Goal: Check status: Check status

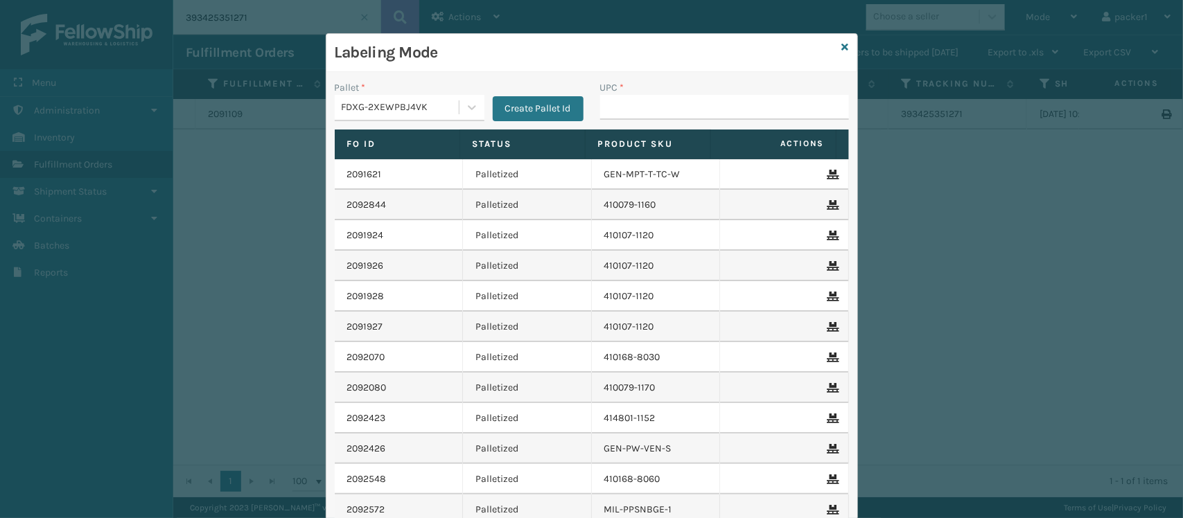
click at [643, 96] on input "UPC *" at bounding box center [724, 107] width 249 height 25
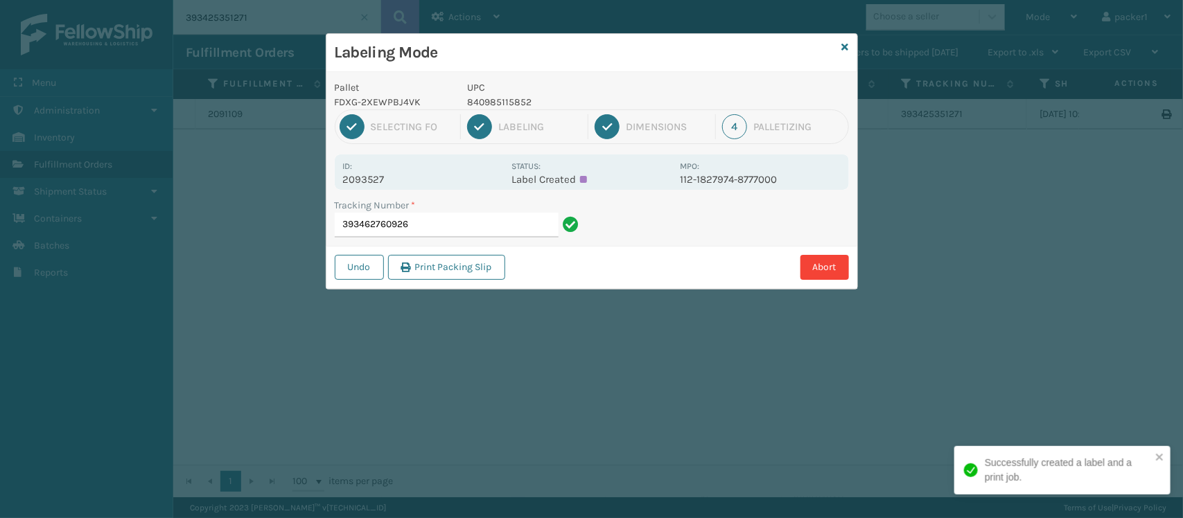
type input "393462760926"
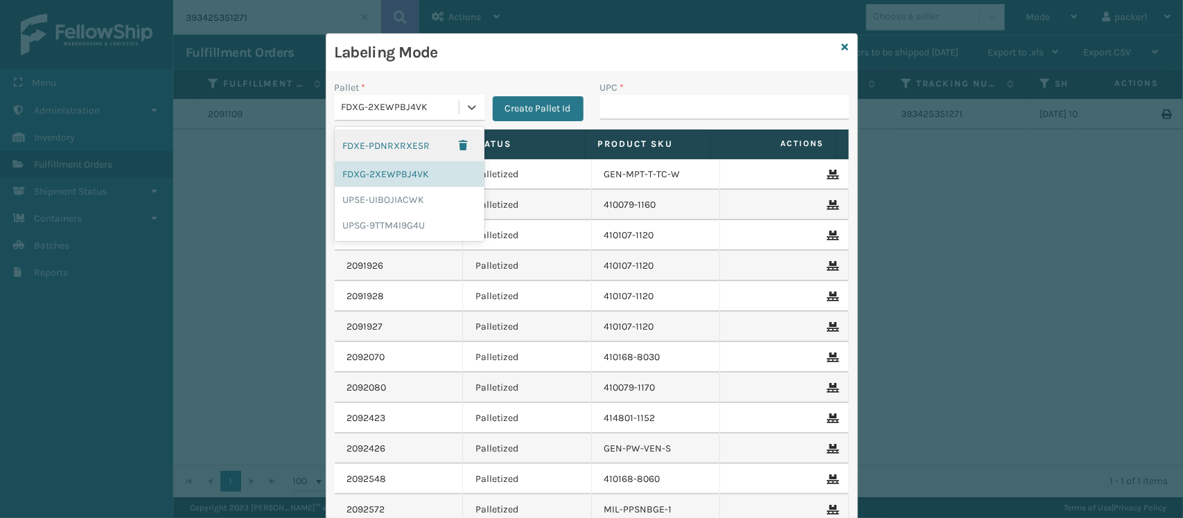
click at [385, 111] on div "FDXG-2XEWPBJ4VK" at bounding box center [401, 108] width 119 height 15
click at [373, 226] on div "UPSG-9TTM4I9G4U" at bounding box center [410, 226] width 150 height 26
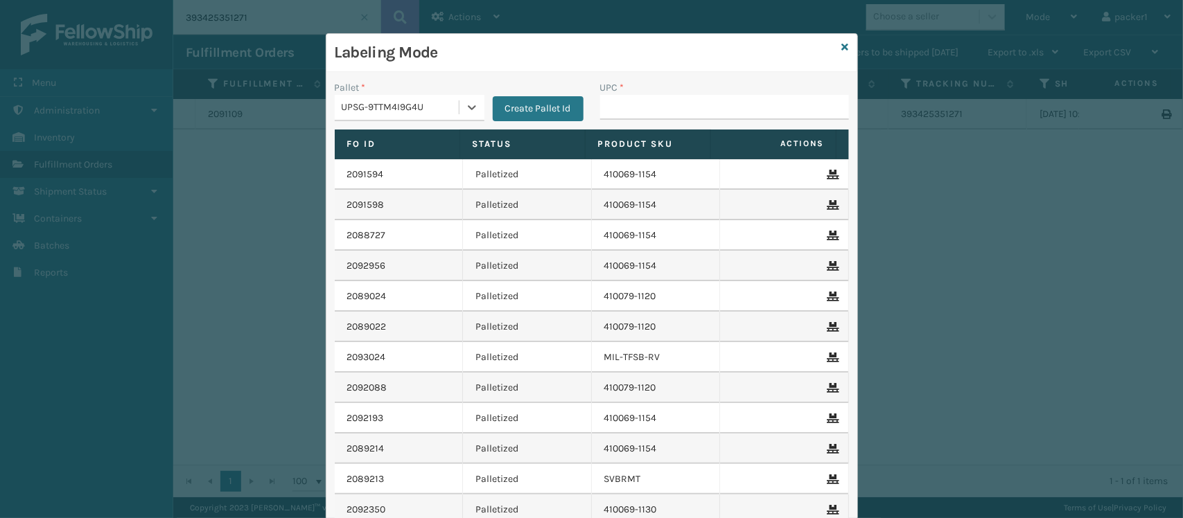
type input "840985118686"
click at [624, 99] on input "UPC *" at bounding box center [724, 107] width 249 height 25
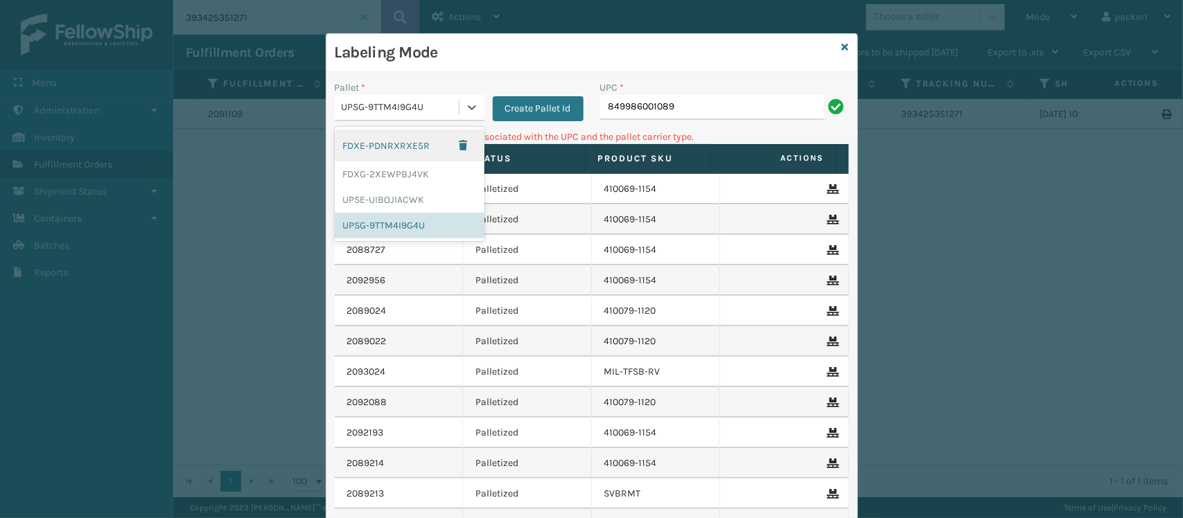
click at [446, 112] on div "UPSG-9TTM4I9G4U" at bounding box center [401, 108] width 119 height 15
click at [406, 175] on div "FDXG-2XEWPBJ4VK" at bounding box center [410, 174] width 150 height 26
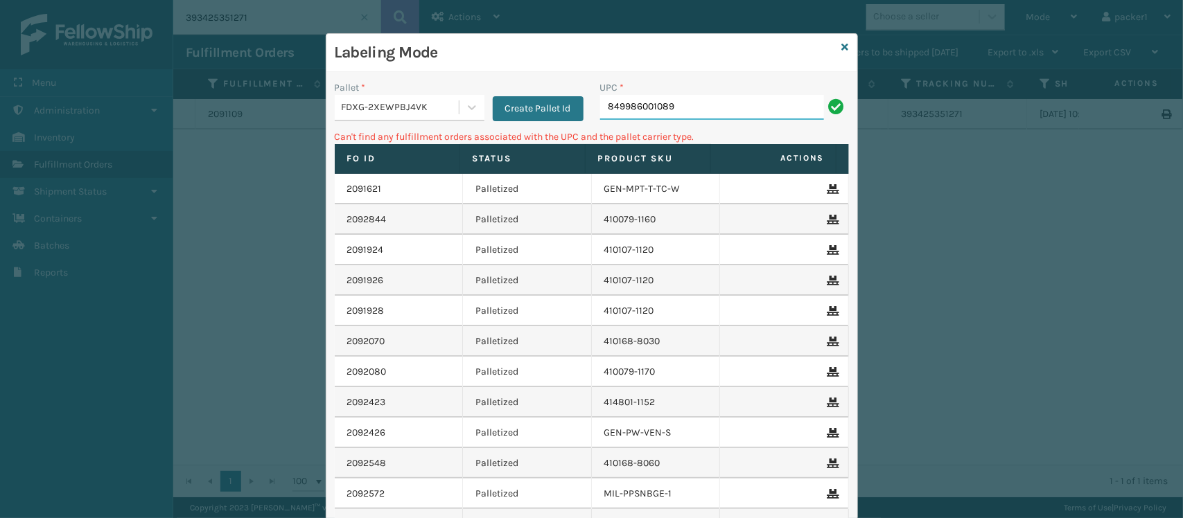
click at [725, 95] on input "849986001089" at bounding box center [712, 107] width 224 height 25
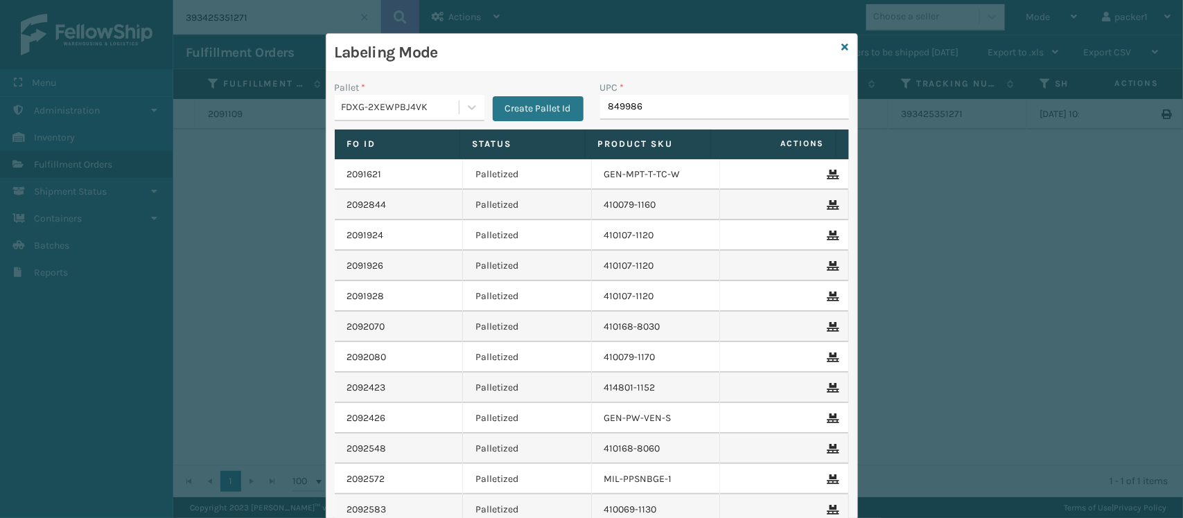
type input "8499860"
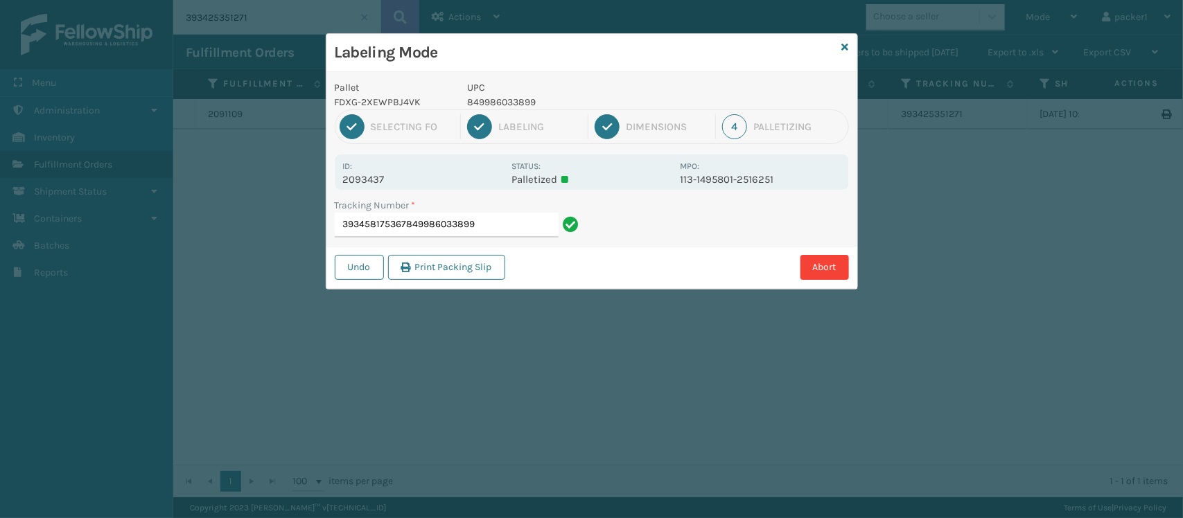
type input "393458175367849986033899"
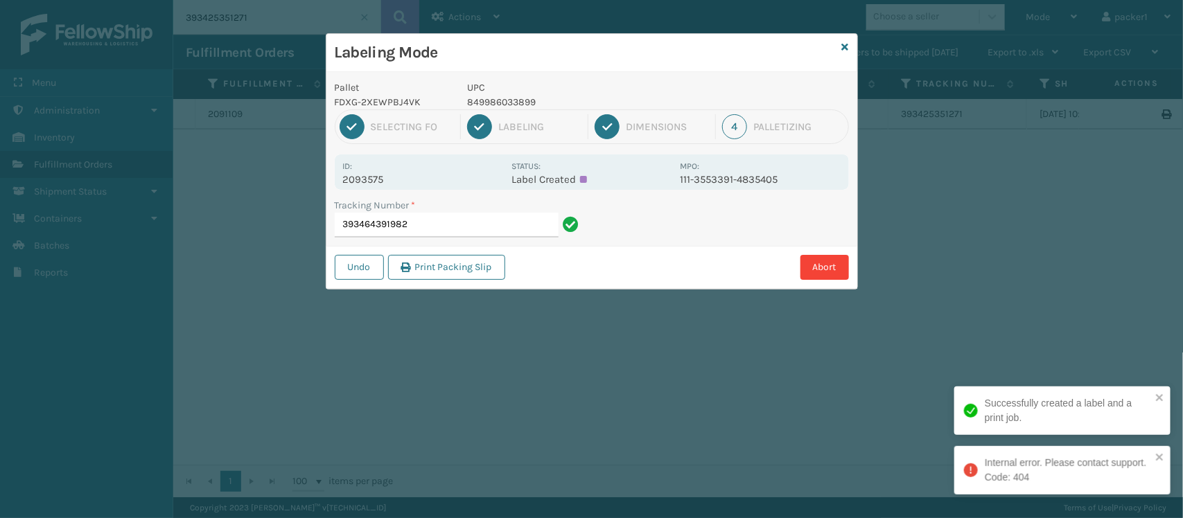
type input "393464391982"
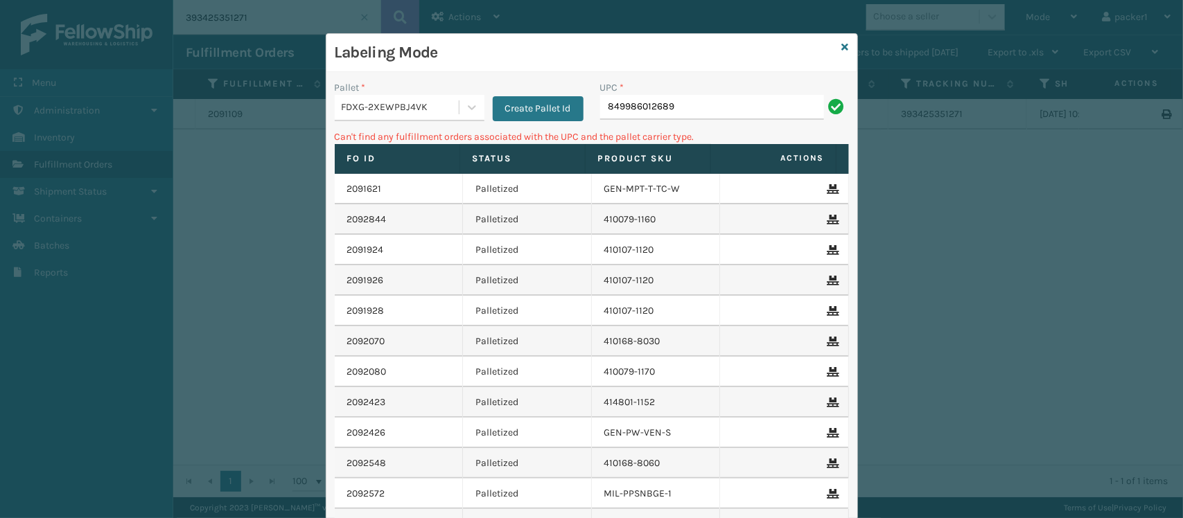
click at [347, 109] on div "FDXG-2XEWPBJ4VK" at bounding box center [401, 108] width 119 height 15
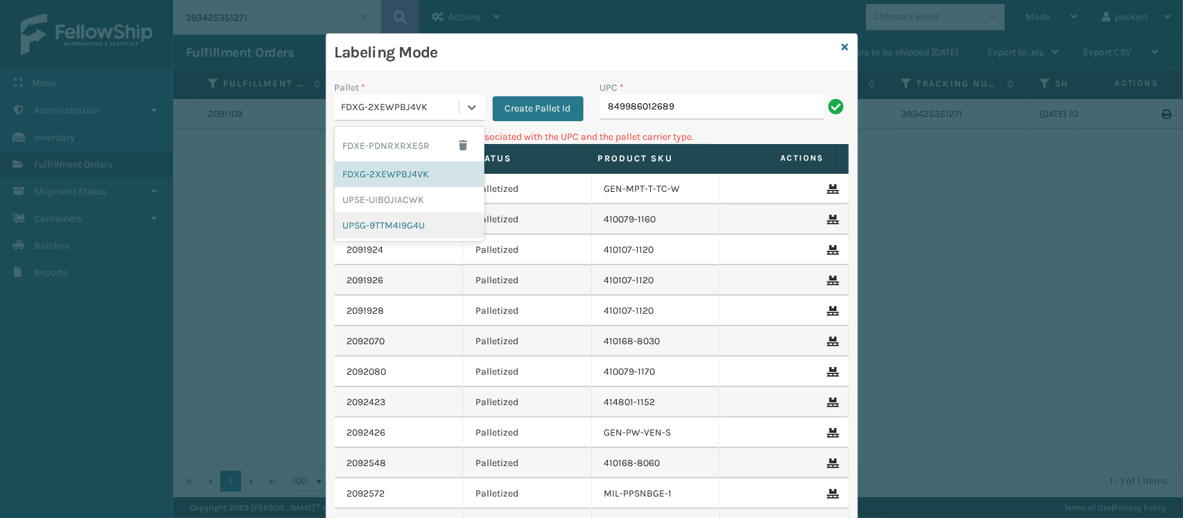
click at [367, 225] on div "UPSG-9TTM4I9G4U" at bounding box center [410, 226] width 150 height 26
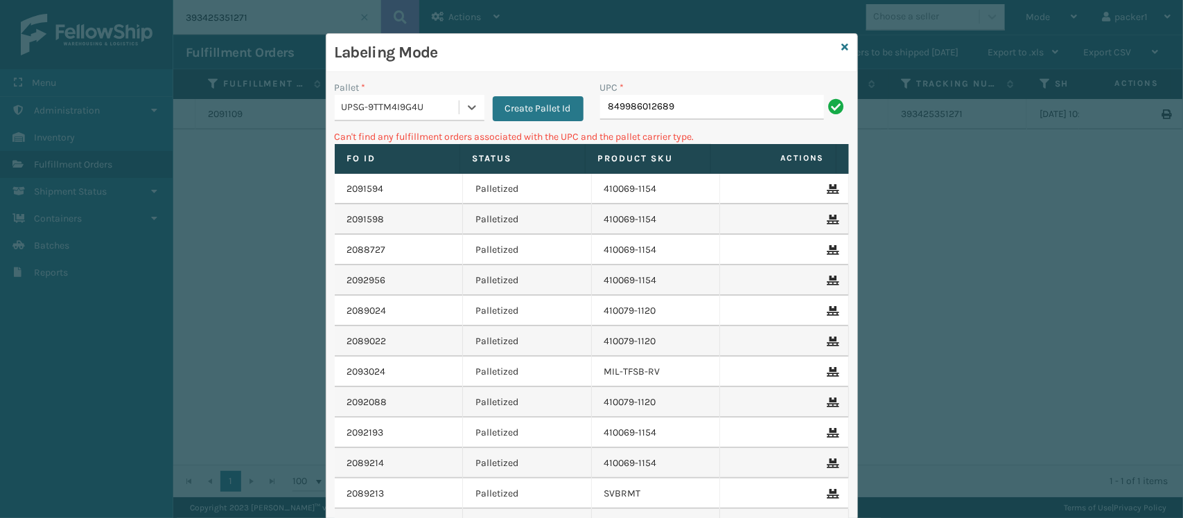
click at [722, 91] on div "UPC *" at bounding box center [724, 87] width 249 height 15
click at [722, 99] on input "849986012689" at bounding box center [712, 107] width 224 height 25
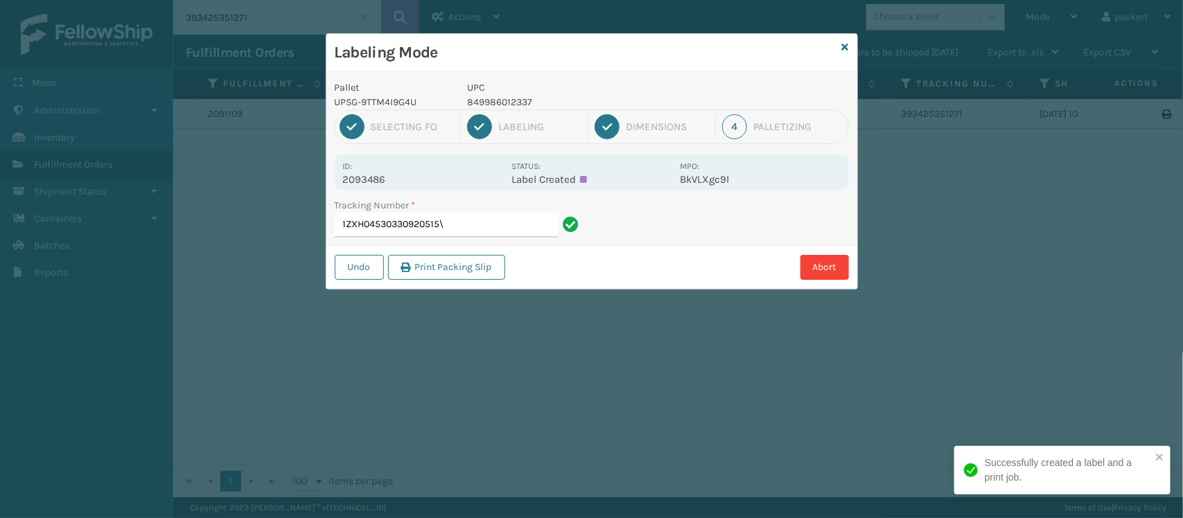
type input "1ZXH04530330920515"
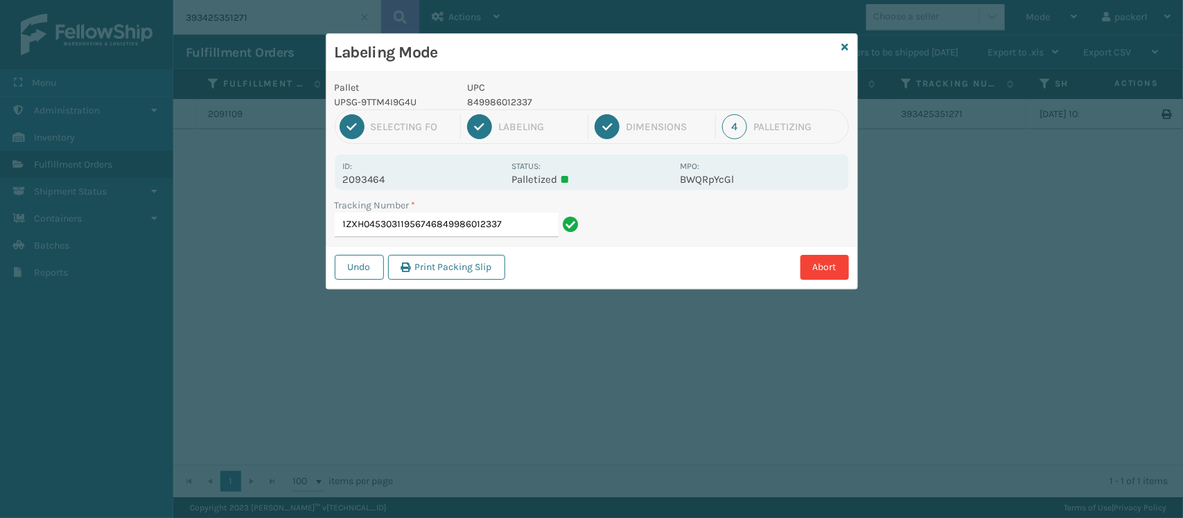
type input "1ZXH04530311956746849986012337"
